Goal: Information Seeking & Learning: Check status

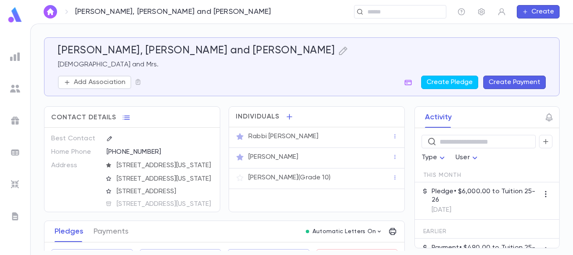
click at [14, 87] on img at bounding box center [15, 88] width 10 height 10
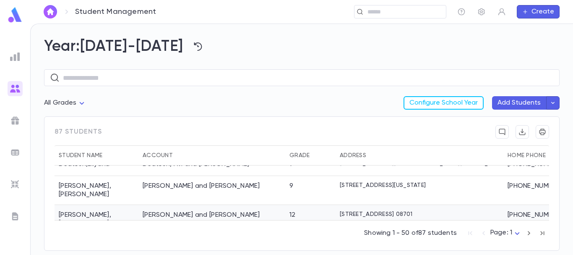
scroll to position [240, 0]
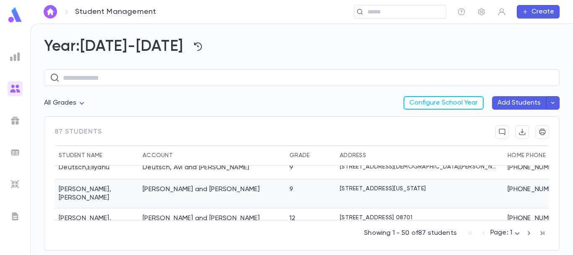
click at [260, 179] on div "[PERSON_NAME] and [PERSON_NAME]" at bounding box center [211, 193] width 147 height 29
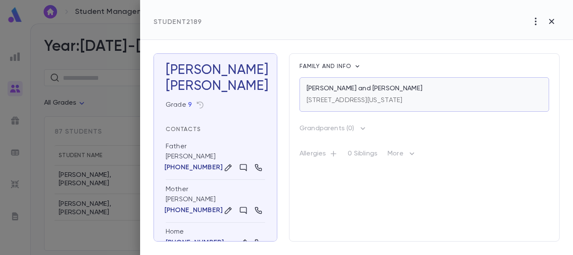
click at [406, 89] on p "[PERSON_NAME] and [PERSON_NAME]" at bounding box center [365, 88] width 116 height 8
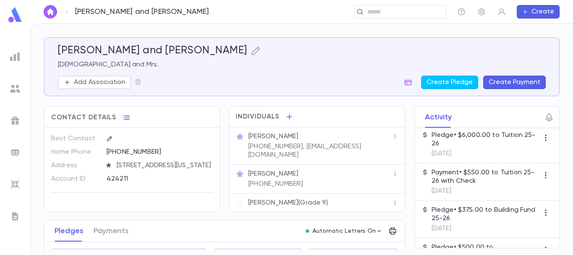
scroll to position [131, 0]
click at [113, 229] on button "Payments" at bounding box center [111, 230] width 35 height 21
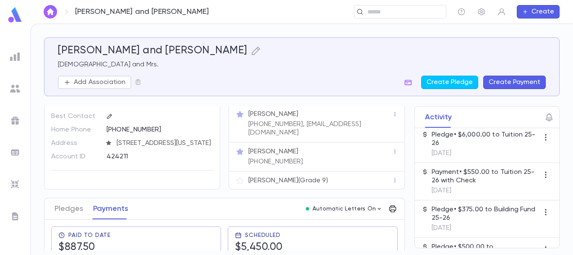
scroll to position [21, 0]
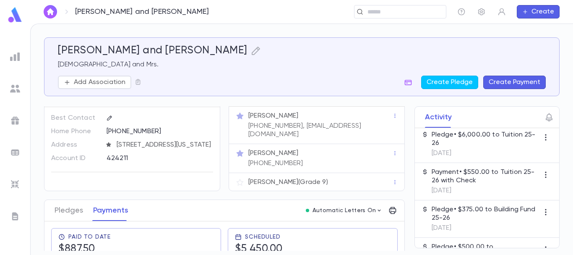
click at [51, 10] on img "button" at bounding box center [50, 11] width 10 height 7
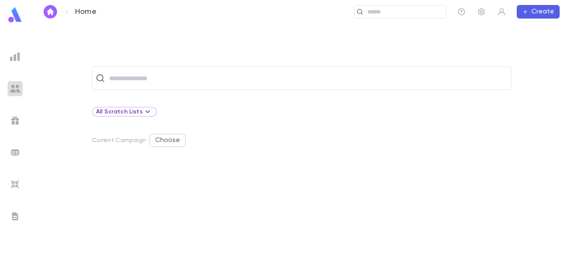
click at [15, 86] on img at bounding box center [15, 88] width 10 height 10
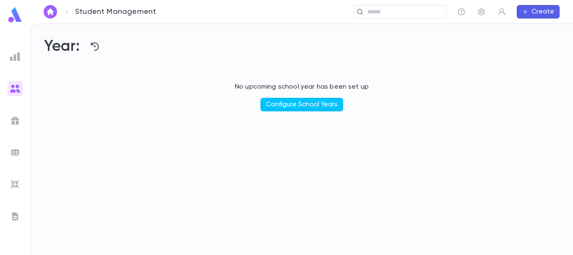
drag, startPoint x: 235, startPoint y: 154, endPoint x: 294, endPoint y: 162, distance: 58.9
click at [294, 162] on div "Year: No upcoming school year has been set up Configure School Years" at bounding box center [302, 139] width 542 height 231
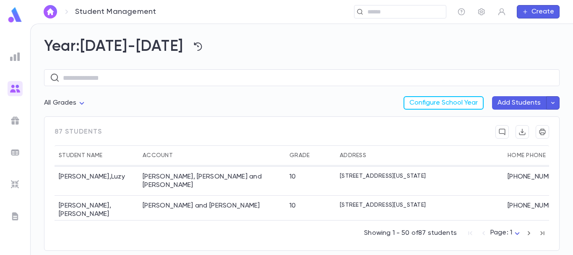
scroll to position [167, 0]
click at [260, 195] on div "Deckelbaum, Moshe and Chaya A." at bounding box center [211, 209] width 147 height 29
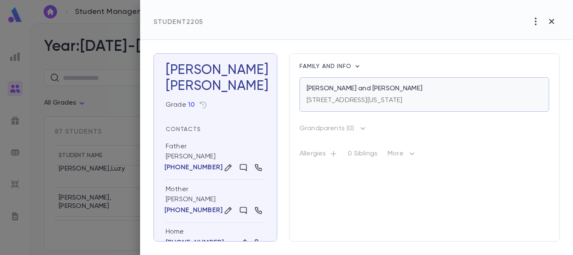
click at [403, 87] on p "Deckelbaum, Moshe and Chaya A." at bounding box center [365, 88] width 116 height 8
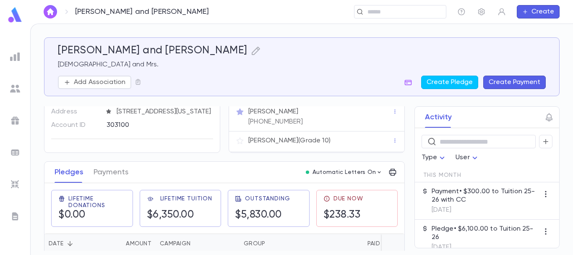
scroll to position [55, 0]
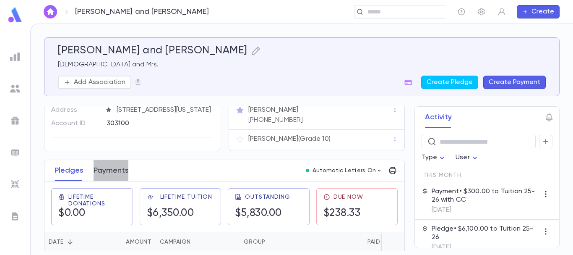
click at [111, 175] on button "Payments" at bounding box center [111, 170] width 35 height 21
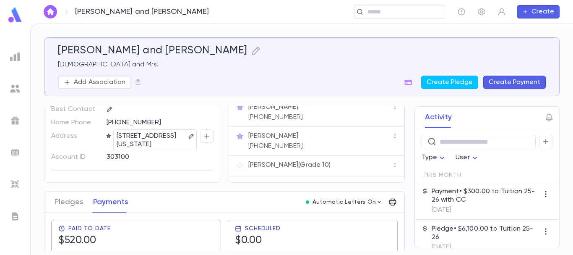
scroll to position [103, 0]
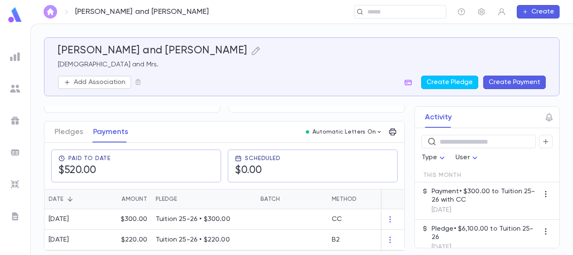
click at [47, 10] on img "button" at bounding box center [50, 11] width 10 height 7
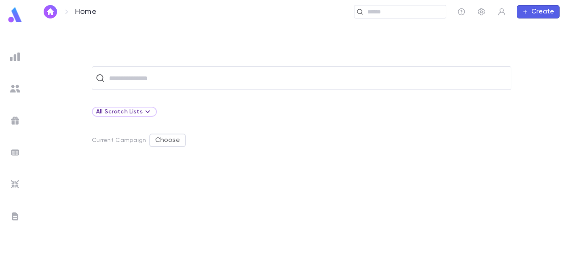
click at [14, 87] on img at bounding box center [15, 88] width 10 height 10
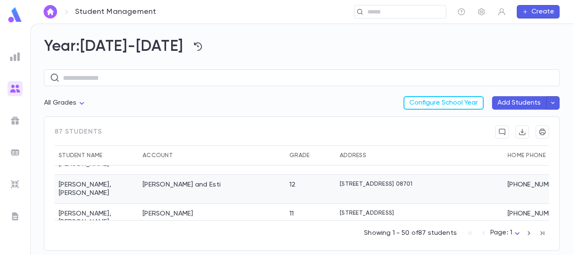
scroll to position [288, 0]
click at [270, 178] on div "[PERSON_NAME] and Esti" at bounding box center [211, 189] width 147 height 29
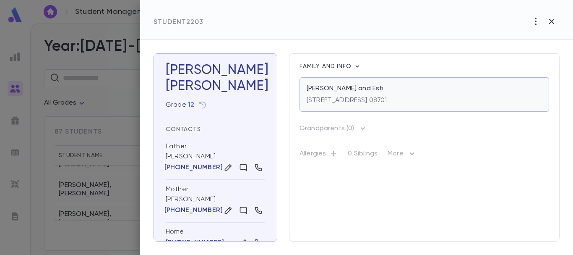
click at [387, 101] on p "25 Caranetta Drive, Lakewood N.J. 08701" at bounding box center [347, 100] width 81 height 8
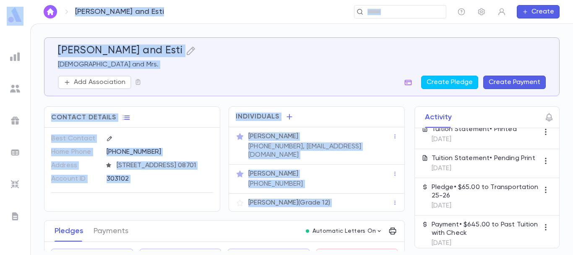
drag, startPoint x: 332, startPoint y: 242, endPoint x: 74, endPoint y: 12, distance: 345.8
click at [74, 23] on div "[PERSON_NAME] and Esti ​ Create [PERSON_NAME] and [PERSON_NAME] and Mrs. Add As…" at bounding box center [286, 138] width 573 height 231
click at [50, 10] on img "button" at bounding box center [50, 11] width 10 height 7
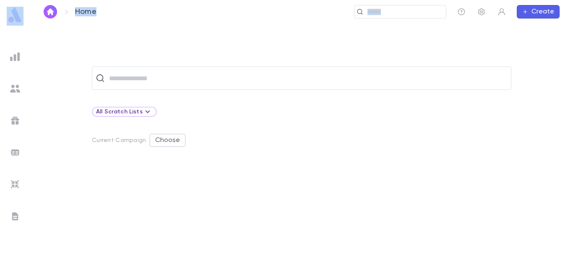
click at [18, 87] on img at bounding box center [15, 88] width 10 height 10
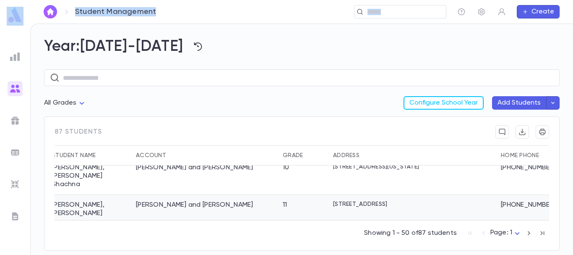
scroll to position [371, 7]
click at [182, 195] on div "Epstein, Sruly and Malkie" at bounding box center [205, 209] width 147 height 29
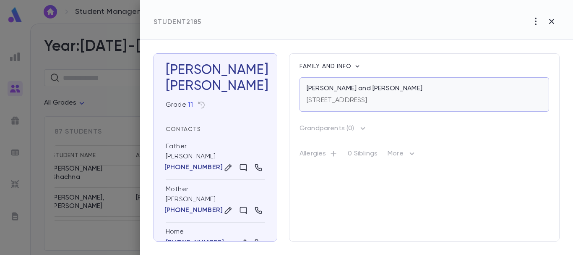
click at [360, 101] on p "[STREET_ADDRESS]" at bounding box center [337, 100] width 61 height 8
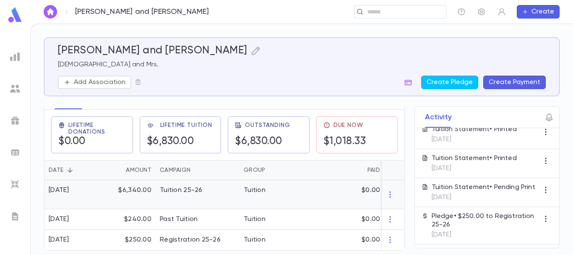
scroll to position [136, 0]
click at [52, 9] on img "button" at bounding box center [50, 11] width 10 height 7
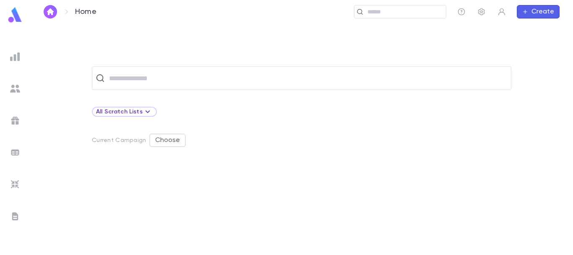
click at [18, 85] on img at bounding box center [15, 88] width 10 height 10
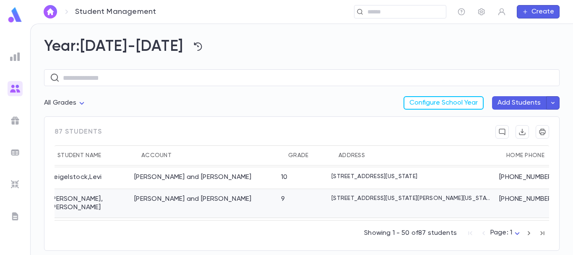
scroll to position [414, 0]
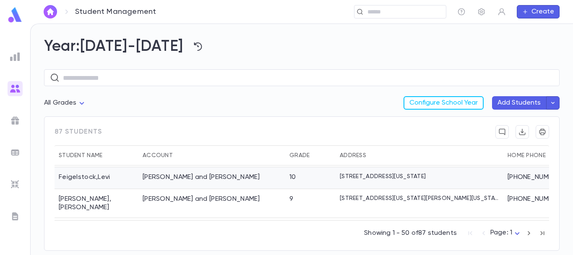
click at [287, 167] on div "10" at bounding box center [310, 178] width 50 height 22
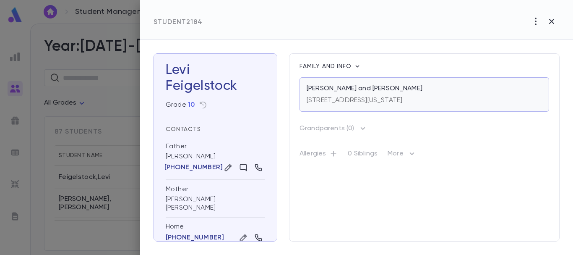
click at [397, 92] on p "Feigelstock, Yeshaya and Nechama Baila" at bounding box center [365, 88] width 116 height 8
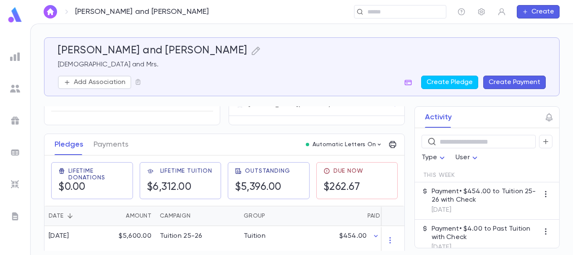
scroll to position [105, 0]
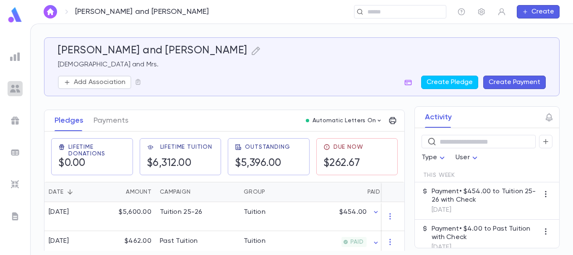
click at [16, 87] on img at bounding box center [15, 88] width 10 height 10
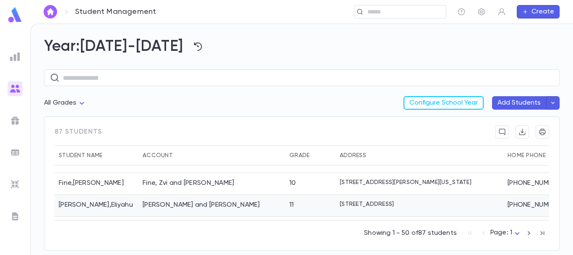
scroll to position [435, 0]
click at [263, 196] on div "[PERSON_NAME] and [PERSON_NAME]" at bounding box center [211, 206] width 147 height 22
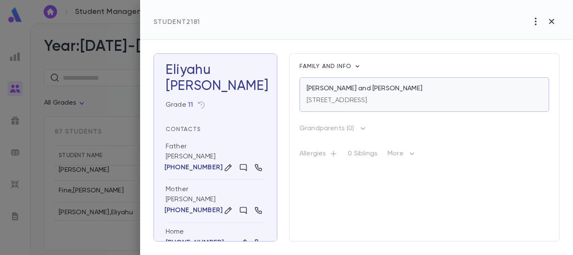
click at [367, 98] on p "[STREET_ADDRESS]" at bounding box center [337, 100] width 61 height 8
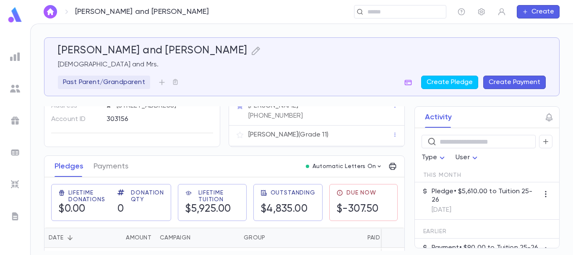
scroll to position [74, 0]
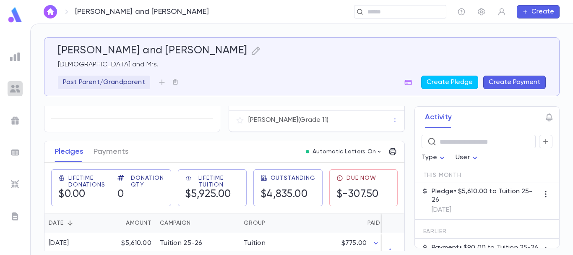
click at [15, 89] on img at bounding box center [15, 88] width 10 height 10
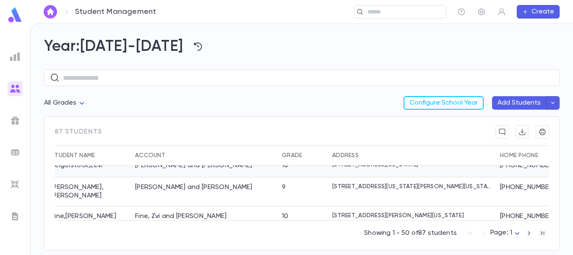
scroll to position [433, 8]
drag, startPoint x: 255, startPoint y: 184, endPoint x: 339, endPoint y: 198, distance: 85.9
click at [339, 206] on div "Fine , Yaakov Ahron Fine, Zvi and Malky 10 33 James Street, Lakewood New Jersey…" at bounding box center [366, 217] width 638 height 22
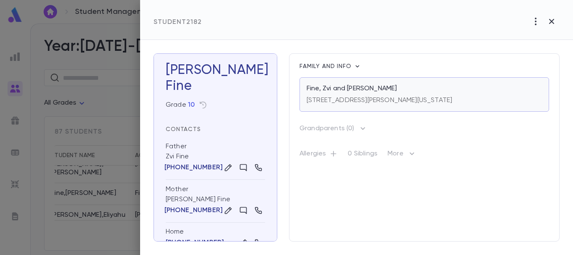
click at [346, 93] on p "Fine, Zvi and [PERSON_NAME]" at bounding box center [352, 88] width 90 height 8
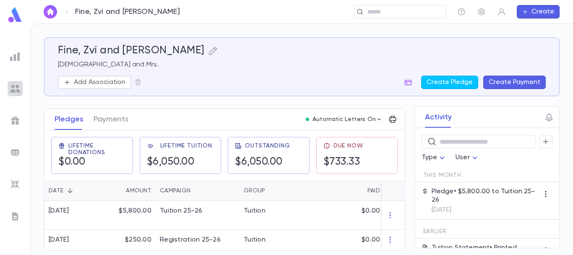
click at [15, 84] on img at bounding box center [15, 88] width 10 height 10
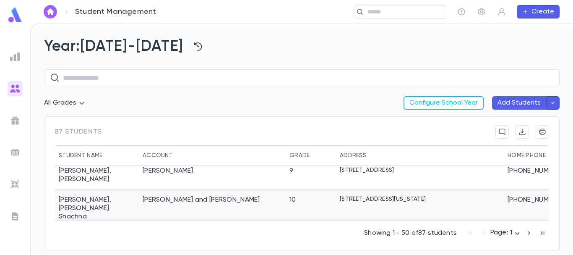
scroll to position [347, 0]
click at [256, 189] on div "[PERSON_NAME] and [PERSON_NAME]" at bounding box center [211, 207] width 147 height 37
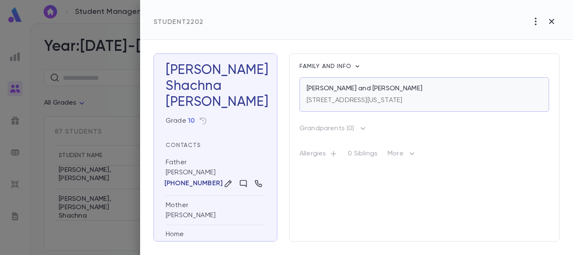
click at [379, 87] on p "[PERSON_NAME] and [PERSON_NAME]" at bounding box center [365, 88] width 116 height 8
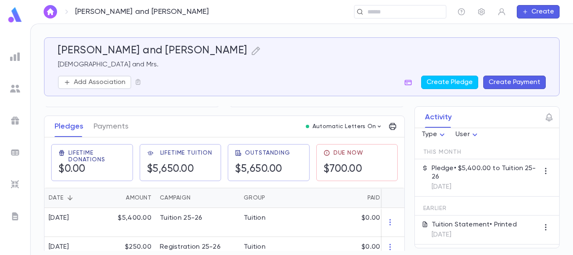
scroll to position [23, 0]
click at [16, 86] on img at bounding box center [15, 88] width 10 height 10
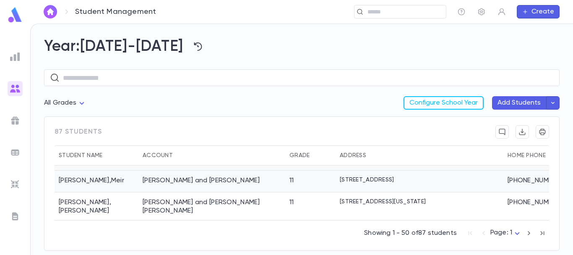
scroll to position [562, 0]
click at [318, 192] on div "11" at bounding box center [310, 206] width 50 height 29
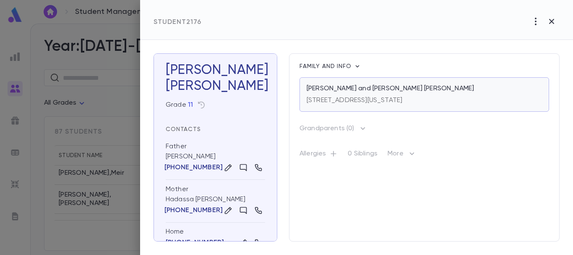
click at [399, 89] on p "[PERSON_NAME] and [PERSON_NAME] [PERSON_NAME]" at bounding box center [390, 88] width 167 height 8
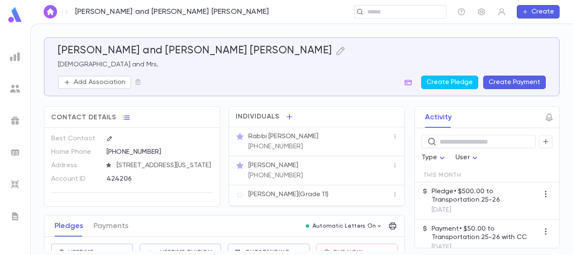
click at [339, 184] on div "[PERSON_NAME] [PHONE_NUMBER]" at bounding box center [316, 170] width 175 height 29
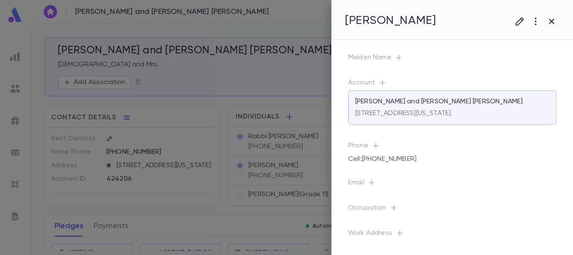
click at [551, 20] on icon "button" at bounding box center [552, 21] width 10 height 10
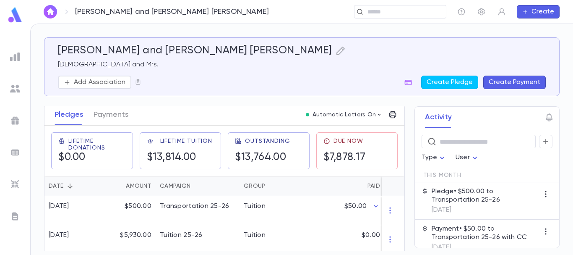
scroll to position [122, 0]
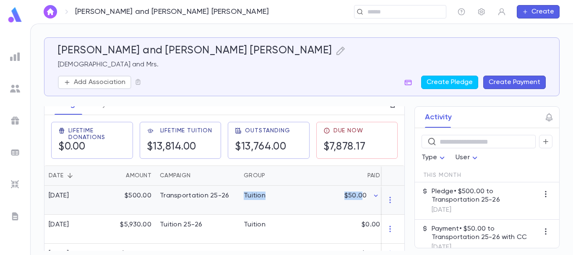
drag, startPoint x: 361, startPoint y: 214, endPoint x: 228, endPoint y: 202, distance: 133.5
click at [228, 202] on div "[DATE] $500.00 Transportation 25-26 Tuition $50.00 $450.00 $0.00 due now 10" at bounding box center [323, 199] width 558 height 29
